Goal: Task Accomplishment & Management: Manage account settings

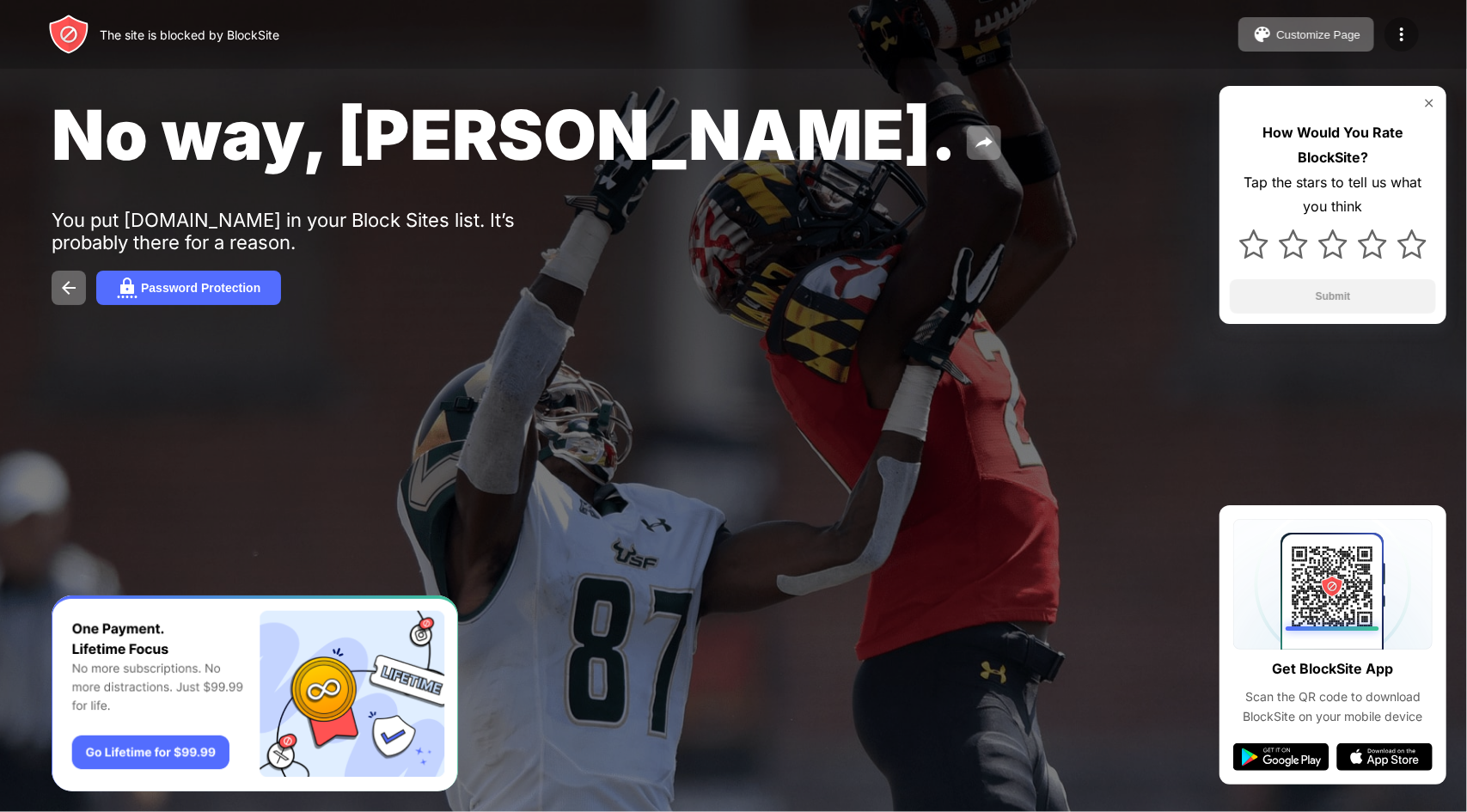
click at [1392, 30] on img at bounding box center [1402, 34] width 20 height 20
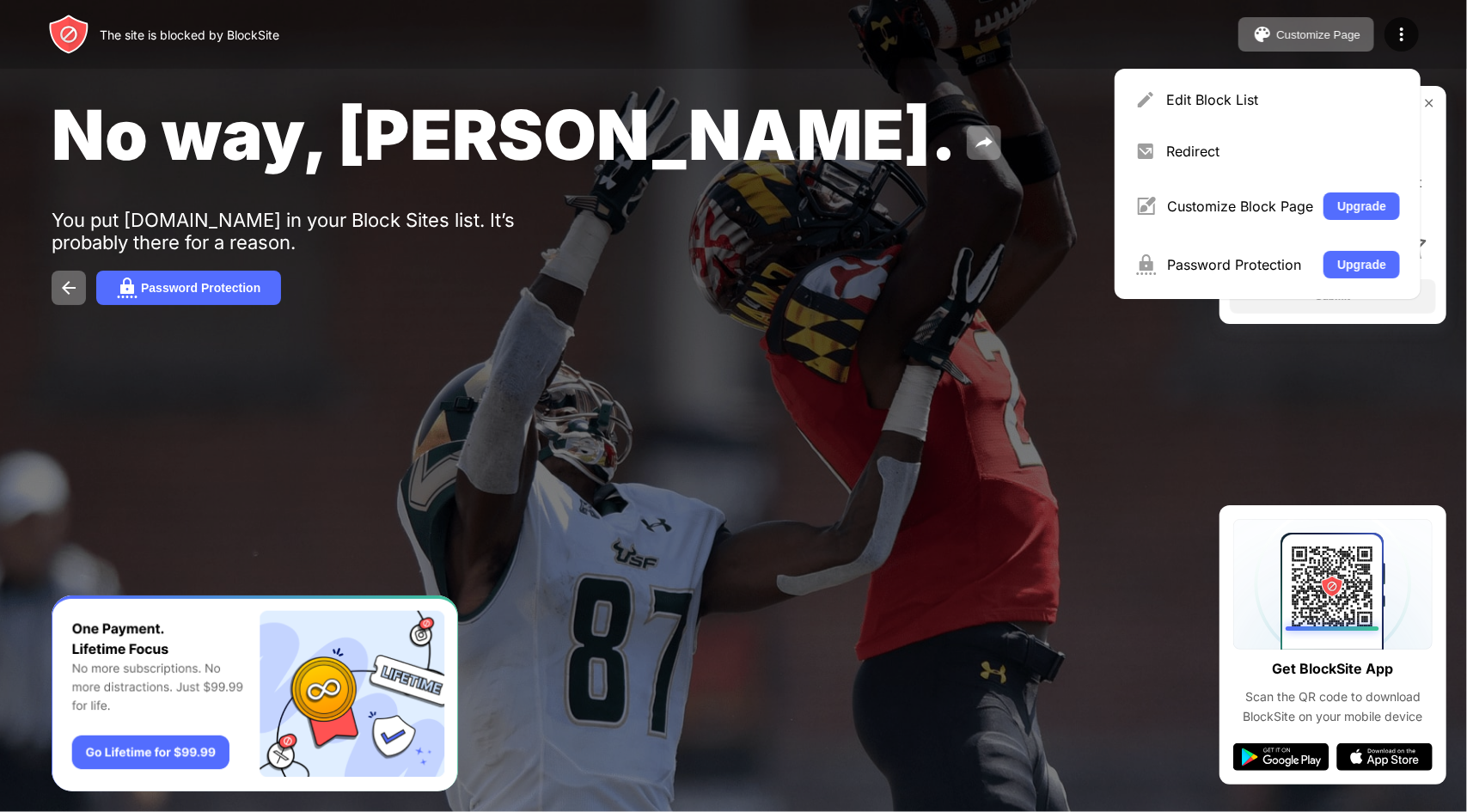
click at [1178, 80] on div "Edit Block List" at bounding box center [1268, 100] width 285 height 41
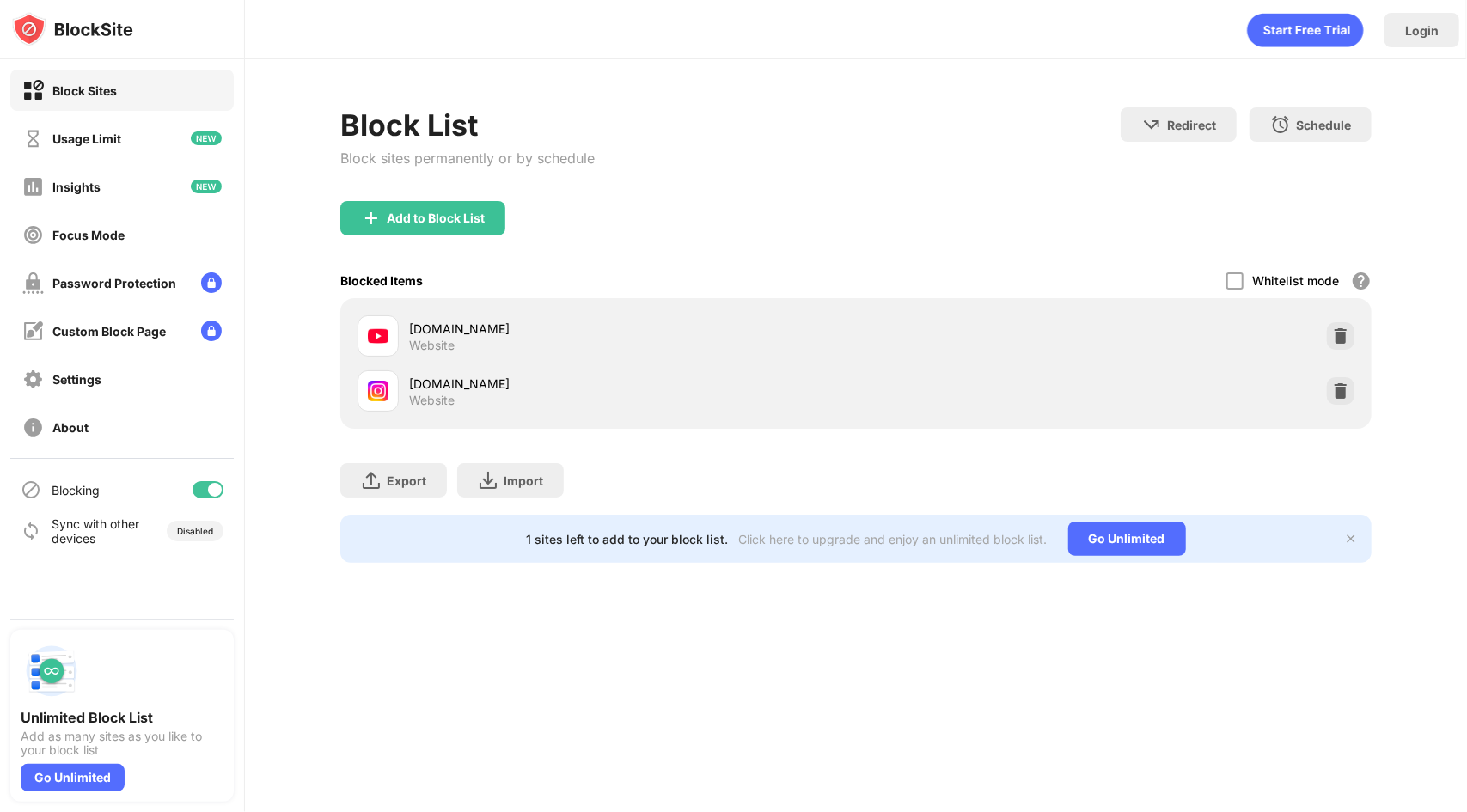
click at [1346, 377] on div at bounding box center [1340, 391] width 28 height 28
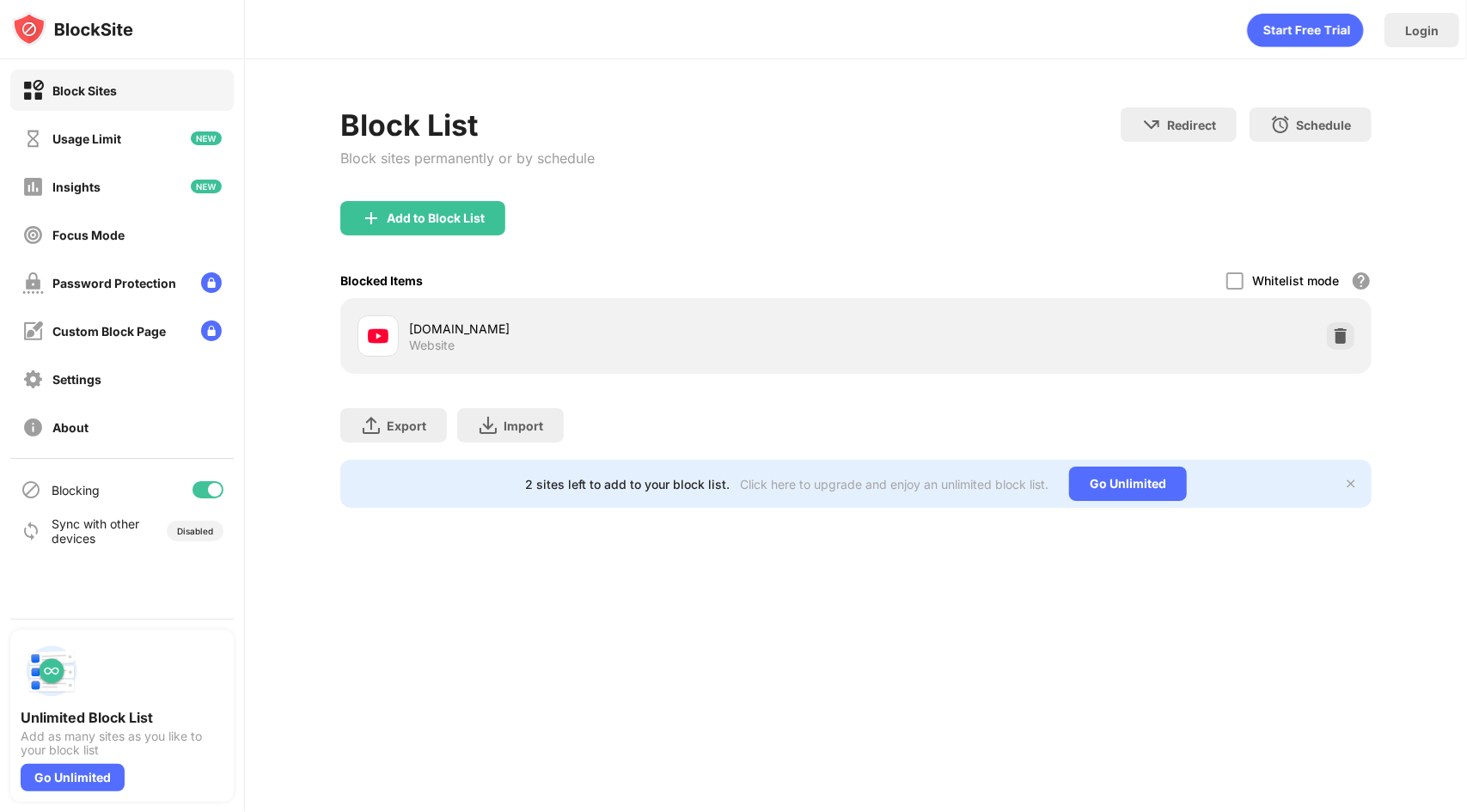
click at [438, 238] on div "Add to Block List" at bounding box center [855, 232] width 1031 height 61
click at [436, 229] on div "Add to Block List" at bounding box center [422, 218] width 165 height 34
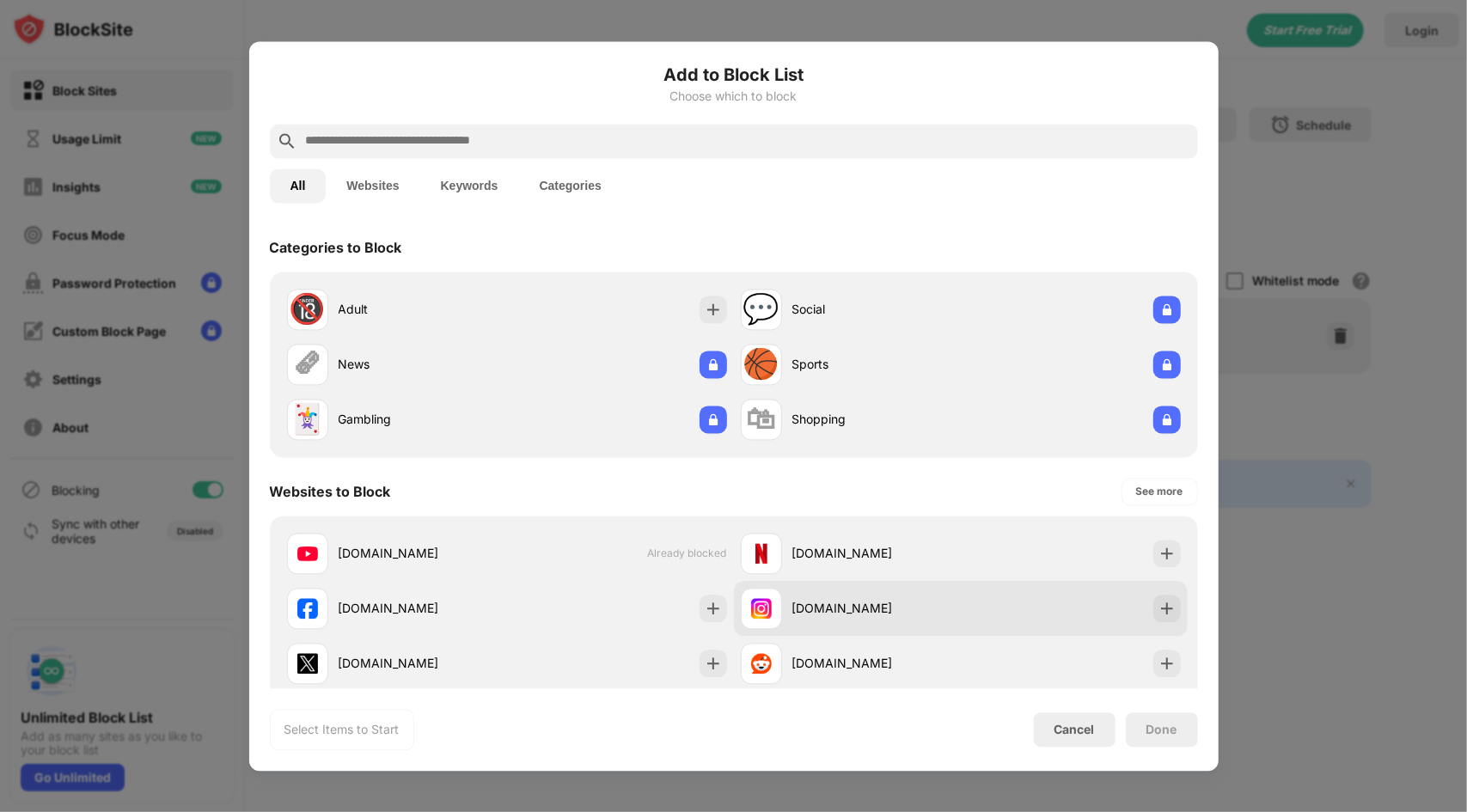
click at [830, 621] on div "instagram.com" at bounding box center [850, 608] width 220 height 41
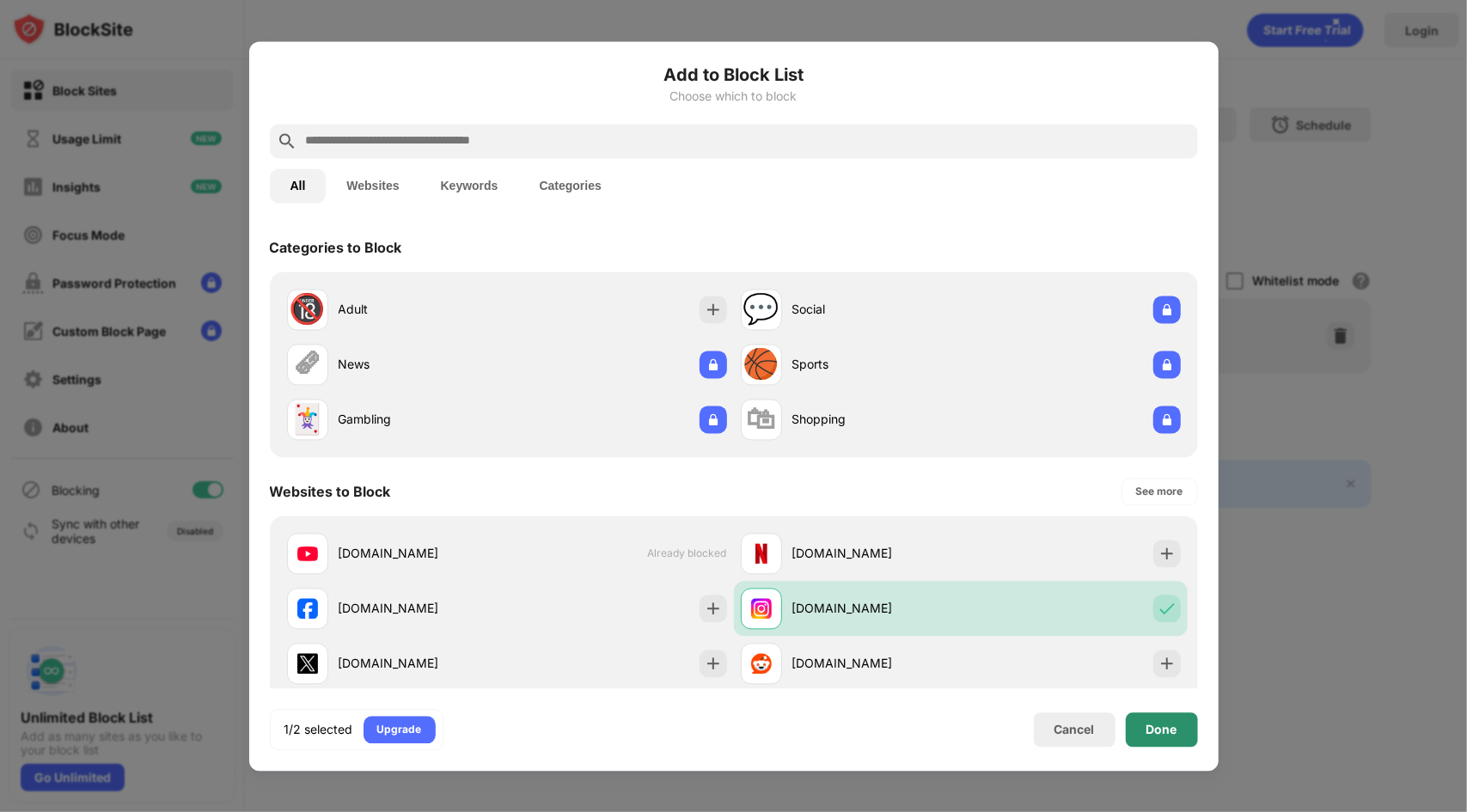
click at [1143, 732] on div "Done" at bounding box center [1161, 729] width 72 height 34
